Goal: Information Seeking & Learning: Learn about a topic

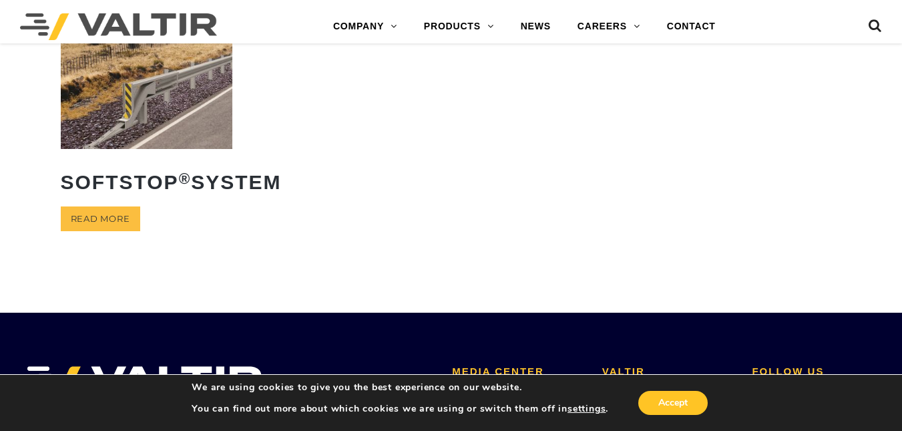
scroll to position [349, 0]
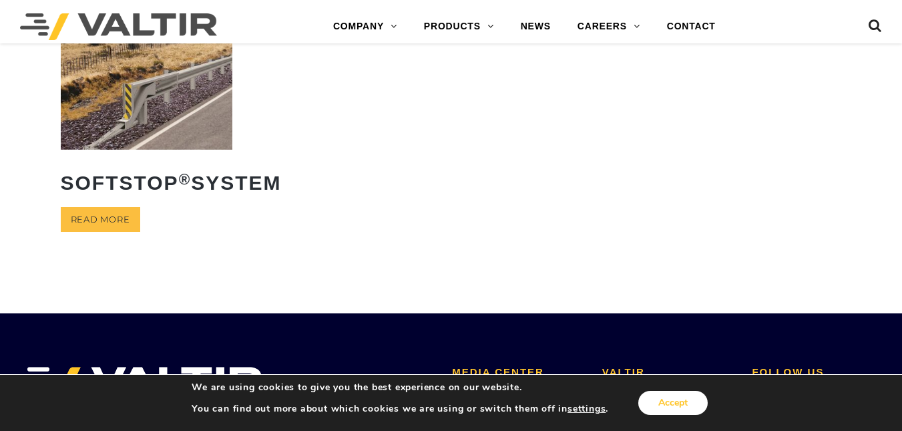
click at [648, 401] on button "Accept" at bounding box center [672, 403] width 69 height 24
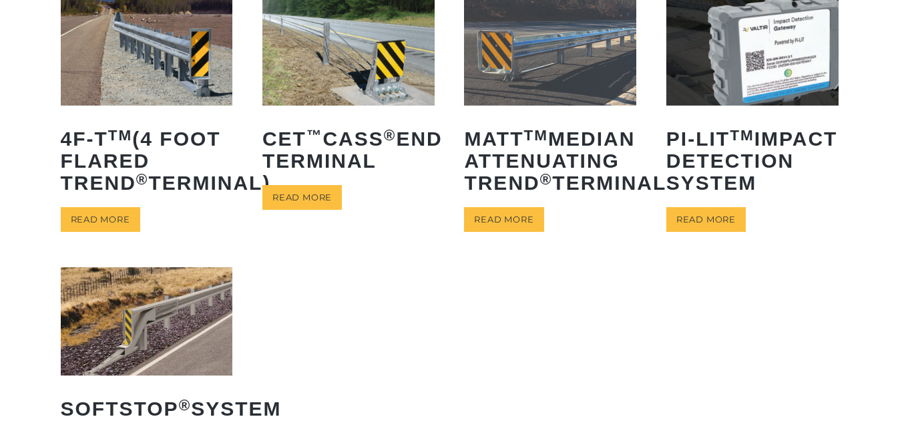
scroll to position [118, 0]
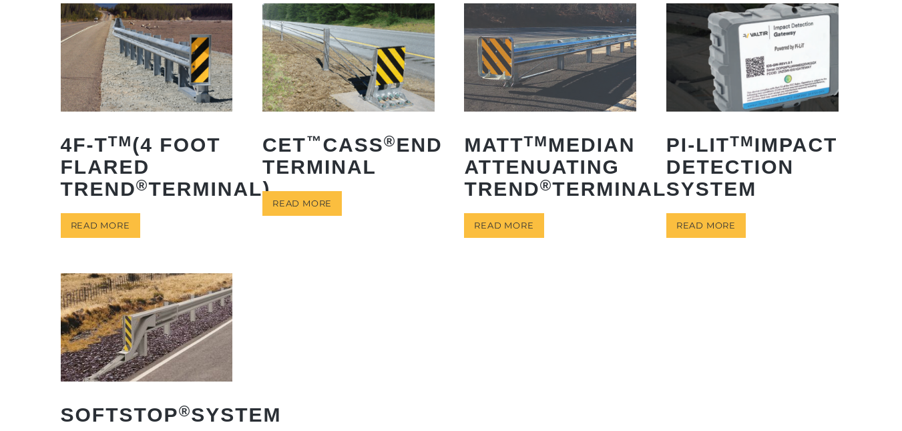
click at [880, 136] on div "**********" at bounding box center [451, 243] width 902 height 535
click at [109, 35] on img at bounding box center [147, 56] width 172 height 107
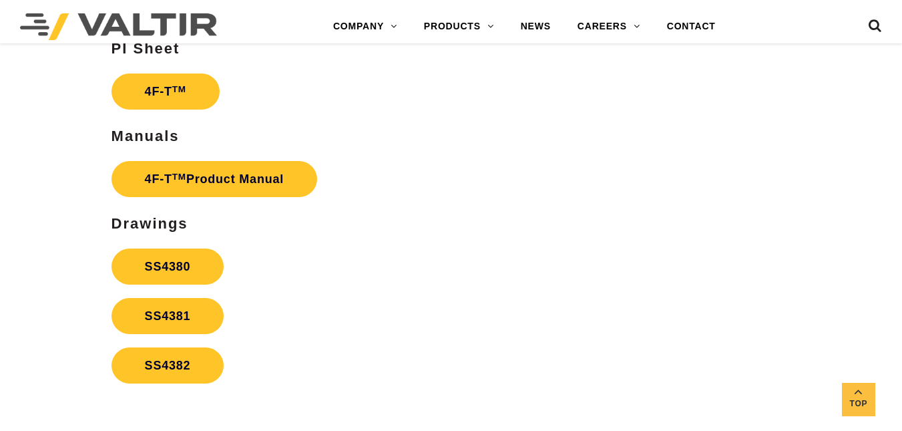
scroll to position [2259, 0]
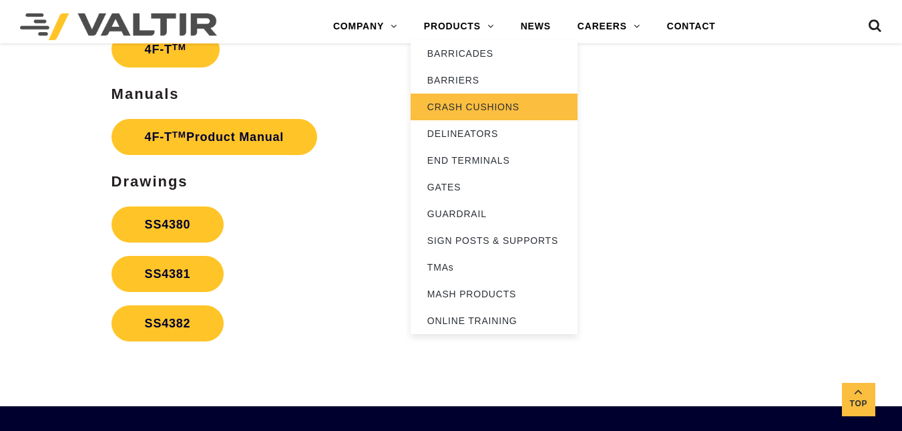
click at [450, 110] on link "CRASH CUSHIONS" at bounding box center [494, 106] width 167 height 27
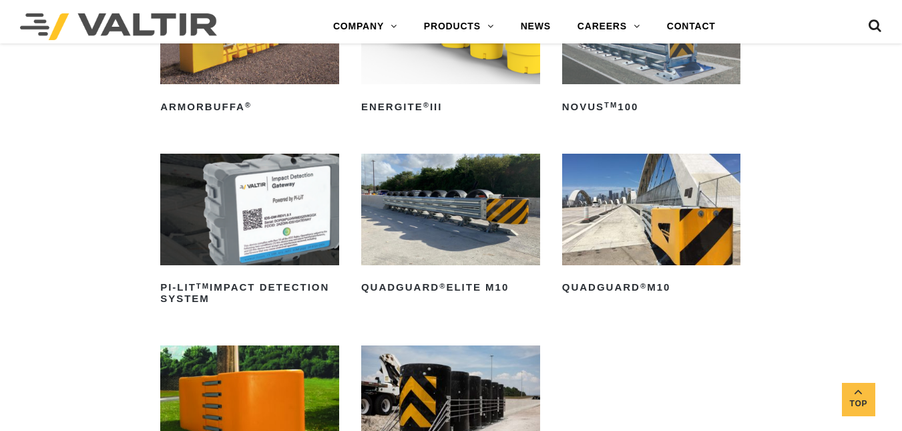
scroll to position [275, 0]
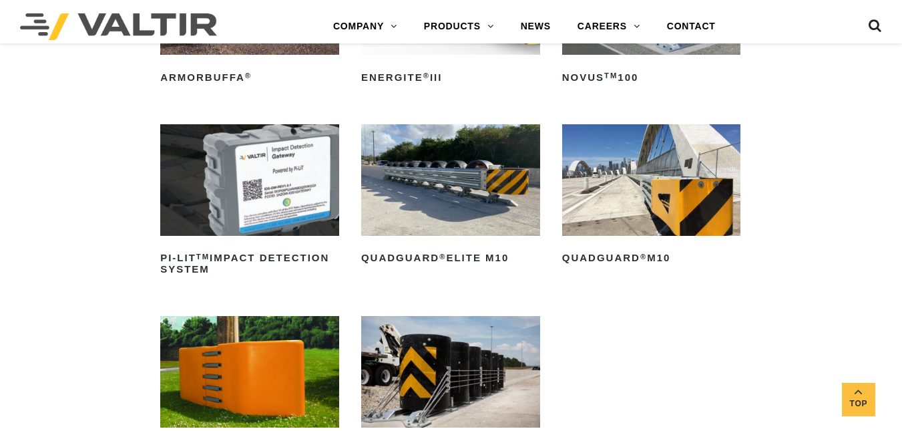
click at [473, 176] on img at bounding box center [450, 179] width 179 height 111
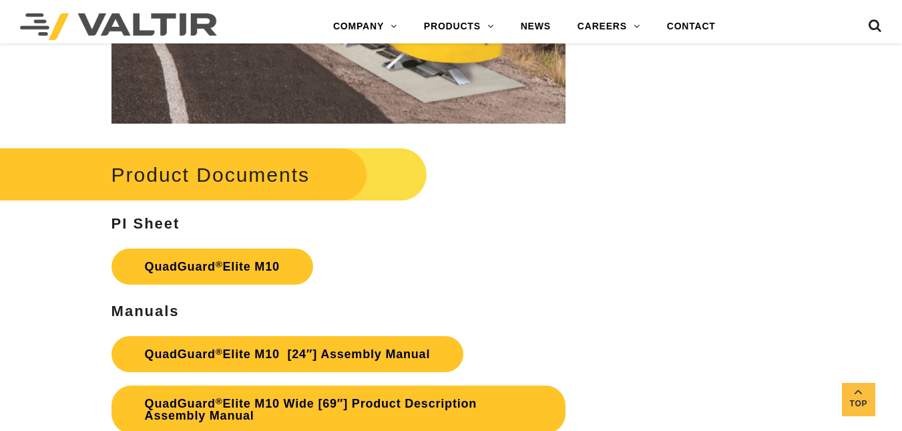
scroll to position [5272, 0]
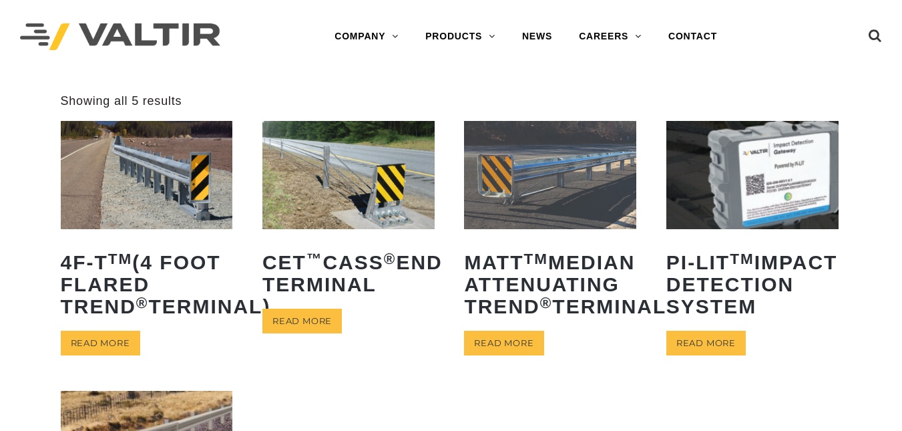
click at [102, 162] on img at bounding box center [147, 174] width 172 height 107
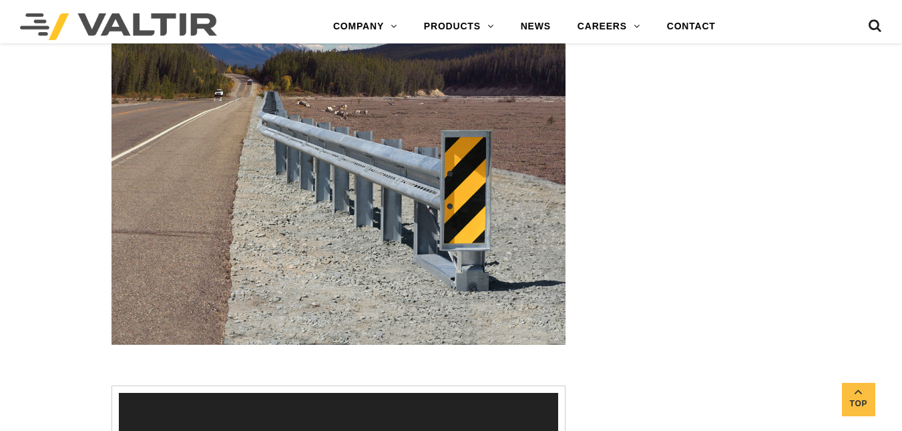
scroll to position [1472, 0]
